Goal: Transaction & Acquisition: Purchase product/service

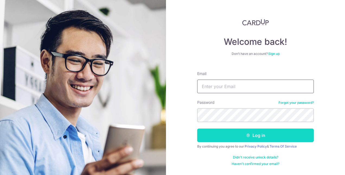
type input "[EMAIL_ADDRESS][DOMAIN_NAME]"
click at [230, 133] on button "Log in" at bounding box center [255, 135] width 117 height 14
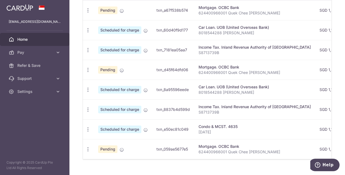
scroll to position [192, 0]
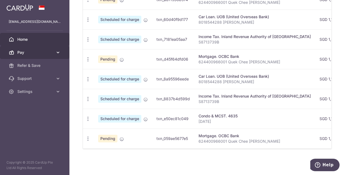
click at [60, 50] on icon at bounding box center [57, 52] width 5 height 5
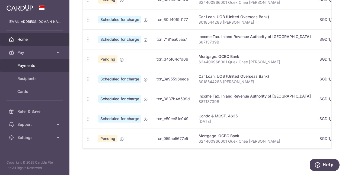
click at [39, 66] on span "Payments" at bounding box center [35, 65] width 36 height 5
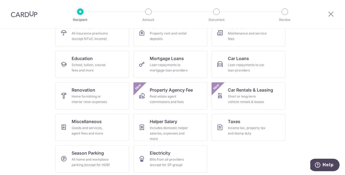
scroll to position [66, 0]
click at [99, 66] on div "School, tuition, course fees and more" at bounding box center [91, 67] width 39 height 11
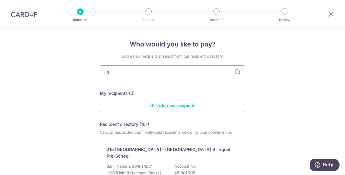
type input "littl"
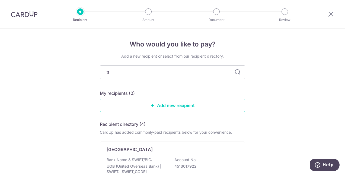
type input "litte"
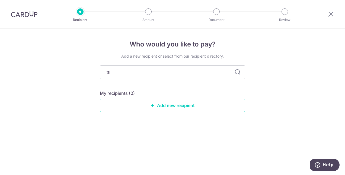
type input "little"
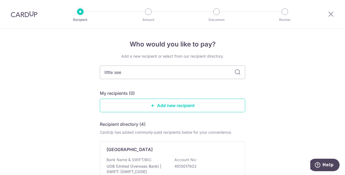
type input "little seed"
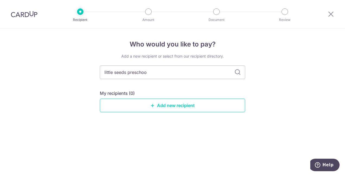
type input "little seeds preschool"
click at [238, 72] on icon at bounding box center [237, 72] width 7 height 7
click at [240, 73] on icon at bounding box center [237, 72] width 7 height 7
click at [194, 107] on link "Add new recipient" at bounding box center [172, 106] width 145 height 14
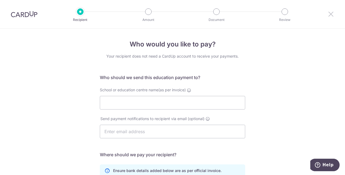
click at [331, 15] on icon at bounding box center [331, 14] width 7 height 7
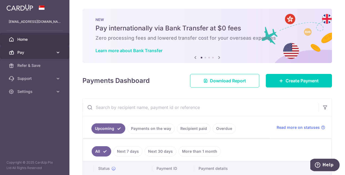
click at [35, 54] on span "Pay" at bounding box center [35, 52] width 36 height 5
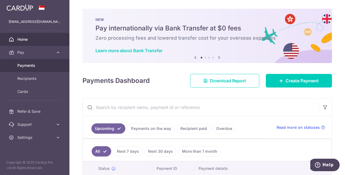
click at [35, 66] on span "Payments" at bounding box center [35, 65] width 36 height 5
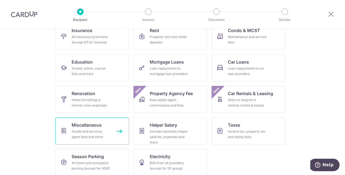
scroll to position [68, 0]
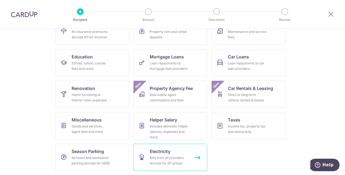
click at [160, 156] on div "Bills from all providers (except for SP group)" at bounding box center [169, 160] width 39 height 11
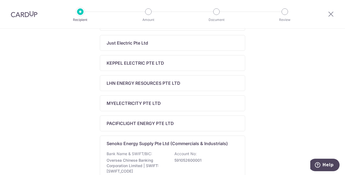
scroll to position [187, 0]
click at [125, 151] on p "Bank Name & SWIFT/BIC:" at bounding box center [130, 153] width 46 height 5
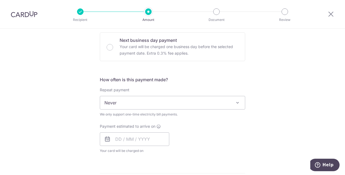
scroll to position [164, 0]
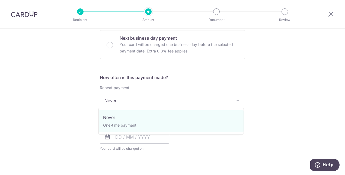
click at [128, 103] on span "Never" at bounding box center [172, 100] width 145 height 13
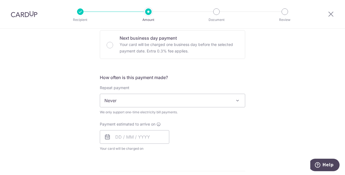
click at [60, 114] on div "Tell us more about your payment Enter payment amount SGD Select Card Select opt…" at bounding box center [172, 113] width 345 height 499
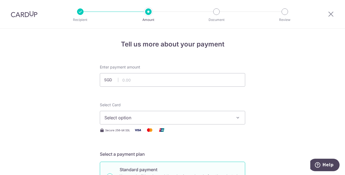
scroll to position [0, 0]
click at [332, 15] on icon at bounding box center [331, 14] width 7 height 7
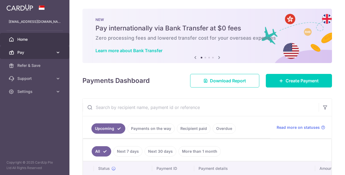
click at [24, 52] on span "Pay" at bounding box center [35, 52] width 36 height 5
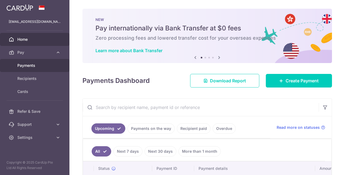
click at [31, 64] on span "Payments" at bounding box center [35, 65] width 36 height 5
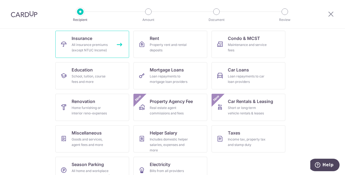
scroll to position [54, 0]
click at [97, 50] on div "All insurance premiums (except NTUC Income)" at bounding box center [91, 48] width 39 height 11
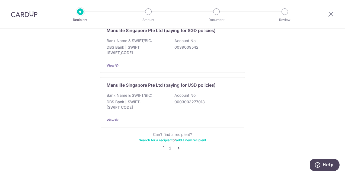
scroll to position [562, 0]
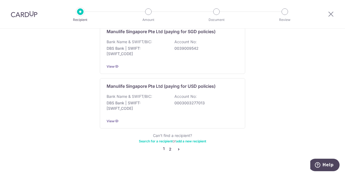
click at [168, 146] on link "2" at bounding box center [170, 149] width 7 height 7
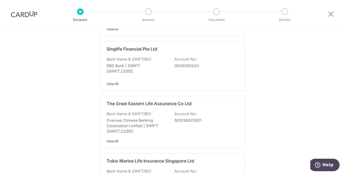
scroll to position [485, 0]
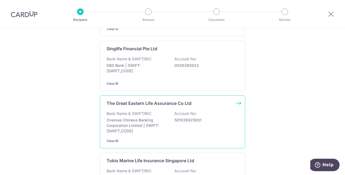
click at [136, 117] on p "Oversea Chinese Banking Corporation Limited | SWIFT: OCBCSGSGXXX" at bounding box center [137, 125] width 61 height 16
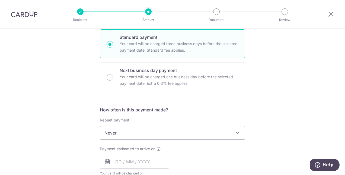
scroll to position [164, 0]
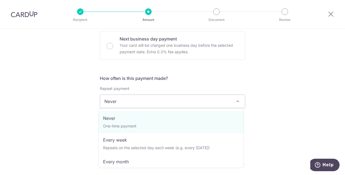
click at [108, 99] on span "Never" at bounding box center [172, 101] width 145 height 13
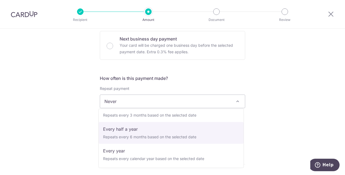
scroll to position [76, 0]
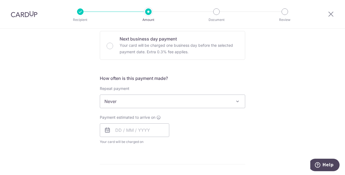
click at [68, 137] on div "Tell us more about your payment Enter payment amount SGD Select Card Select opt…" at bounding box center [172, 110] width 345 height 491
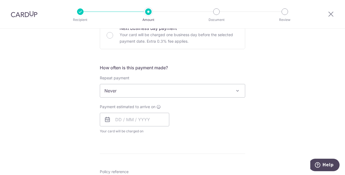
scroll to position [175, 0]
click at [329, 16] on icon at bounding box center [331, 14] width 7 height 7
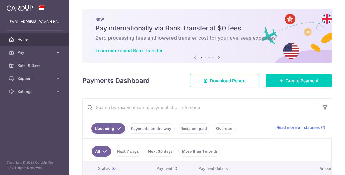
scroll to position [39, 0]
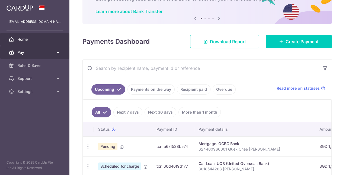
click at [42, 50] on span "Pay" at bounding box center [35, 52] width 36 height 5
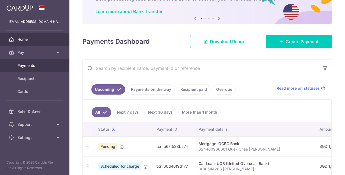
click at [34, 64] on span "Payments" at bounding box center [35, 65] width 36 height 5
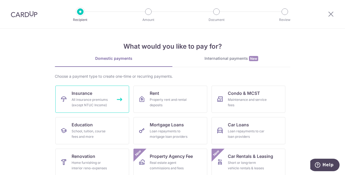
click at [98, 105] on div "All insurance premiums (except NTUC Income)" at bounding box center [91, 102] width 39 height 11
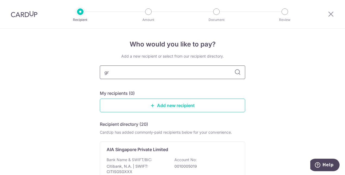
type input "gre"
type input "grea"
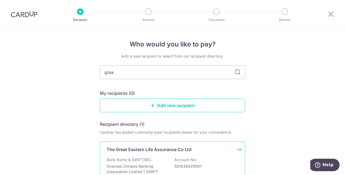
click at [155, 155] on div "The Great Eastern Life Assurance Co Ltd Bank Name & SWIFT/BIC: Oversea Chinese …" at bounding box center [172, 167] width 145 height 53
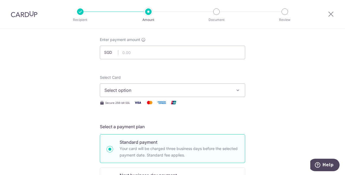
scroll to position [27, 0]
click at [132, 53] on input "text" at bounding box center [172, 53] width 145 height 14
type input "1,500.00"
click at [227, 90] on span "Select option" at bounding box center [167, 90] width 126 height 7
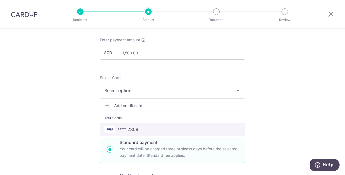
click at [163, 131] on span "**** 2808" at bounding box center [172, 129] width 136 height 7
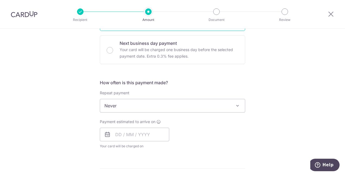
scroll to position [172, 0]
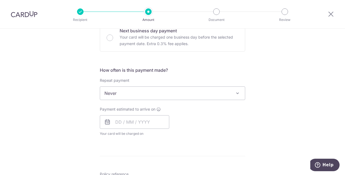
click at [120, 100] on div "How often is this payment made? Repeat payment Never Every week Every month Eve…" at bounding box center [172, 104] width 145 height 74
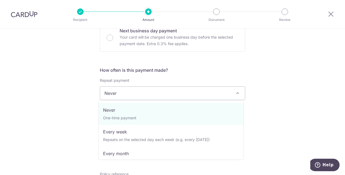
click at [129, 97] on span "Never" at bounding box center [172, 93] width 145 height 13
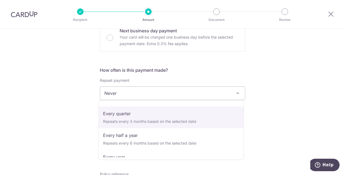
scroll to position [76, 0]
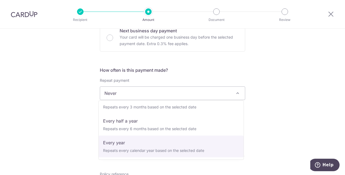
select select "6"
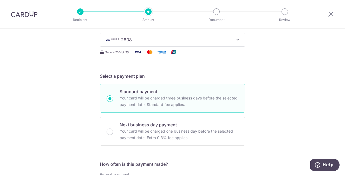
scroll to position [0, 0]
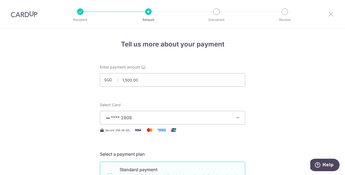
click at [330, 15] on icon at bounding box center [331, 14] width 7 height 7
